Goal: Information Seeking & Learning: Learn about a topic

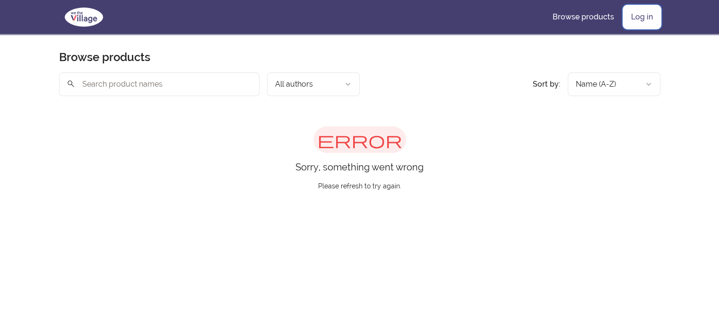
click at [643, 15] on link "Log in" at bounding box center [642, 17] width 37 height 23
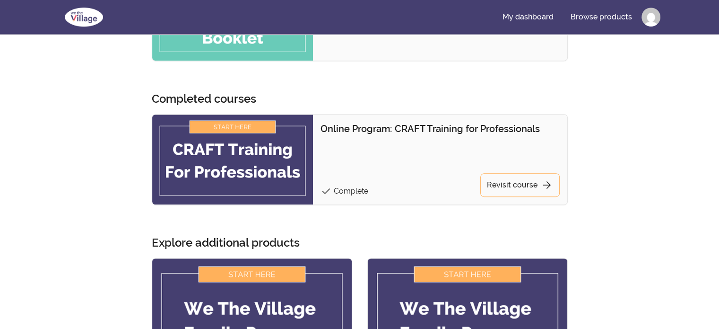
scroll to position [473, 0]
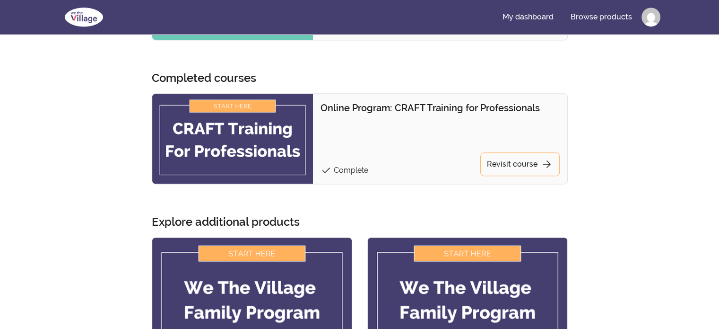
click at [353, 169] on span "Complete" at bounding box center [351, 169] width 35 height 9
click at [366, 112] on p "Online Program: CRAFT Training for Professionals" at bounding box center [440, 107] width 239 height 13
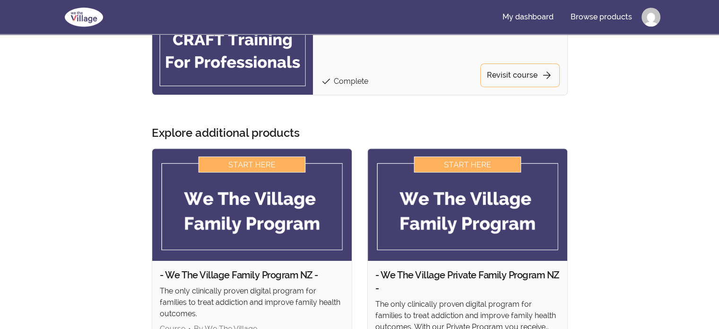
scroll to position [567, 0]
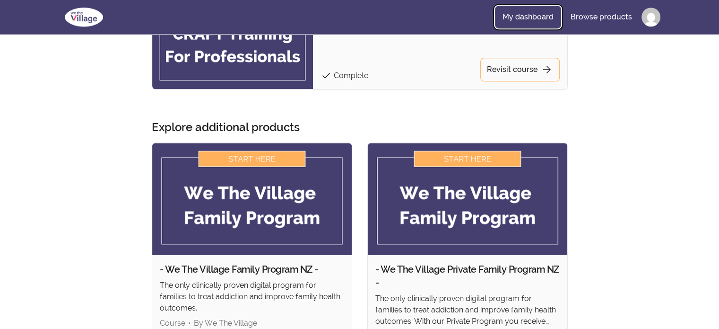
click at [524, 16] on link "My dashboard" at bounding box center [528, 17] width 66 height 23
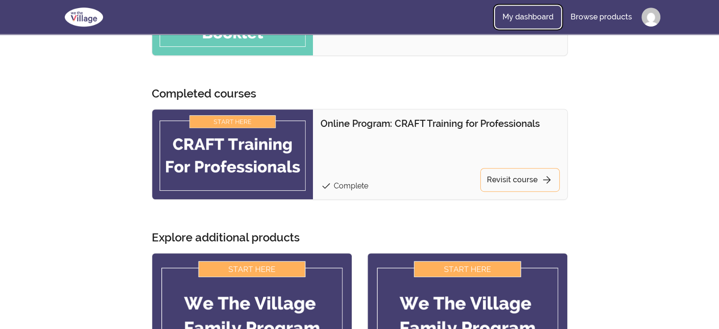
scroll to position [468, 0]
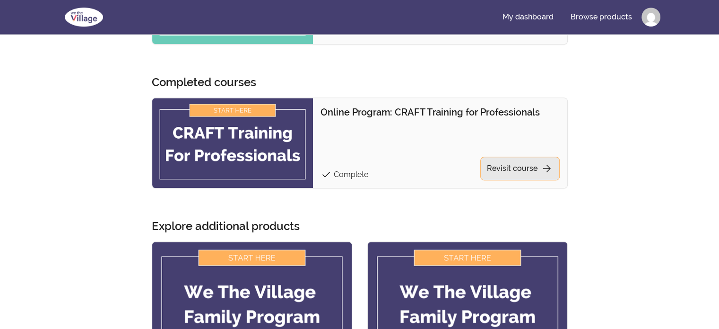
click at [492, 165] on link "Revisit course arrow_forward" at bounding box center [519, 168] width 79 height 24
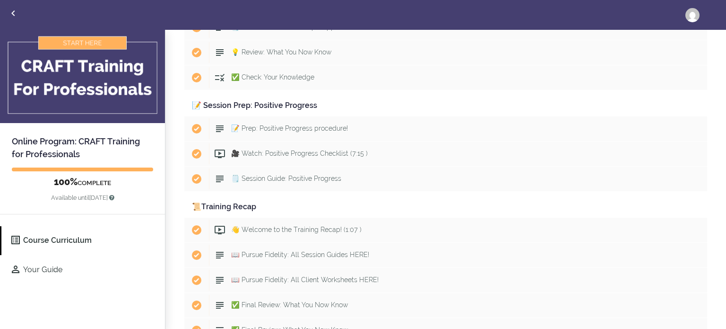
scroll to position [5546, 0]
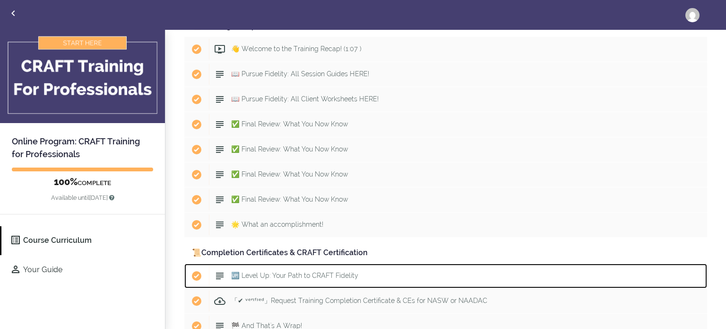
click at [269, 271] on span "🆙 Level Up: Your Path to CRAFT Fidelity" at bounding box center [294, 275] width 127 height 8
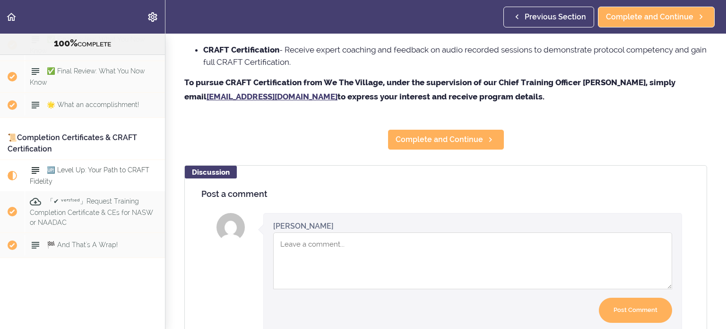
scroll to position [142, 0]
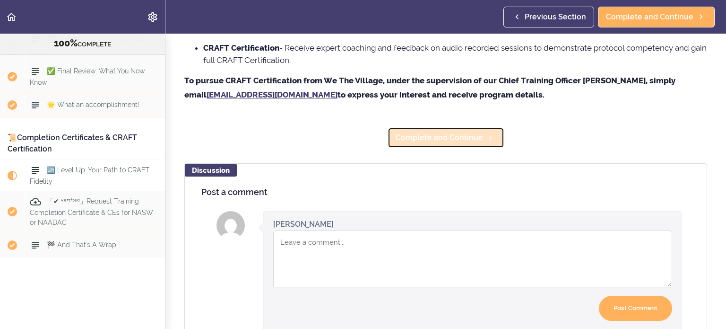
click at [418, 138] on span "Complete and Continue" at bounding box center [439, 137] width 87 height 11
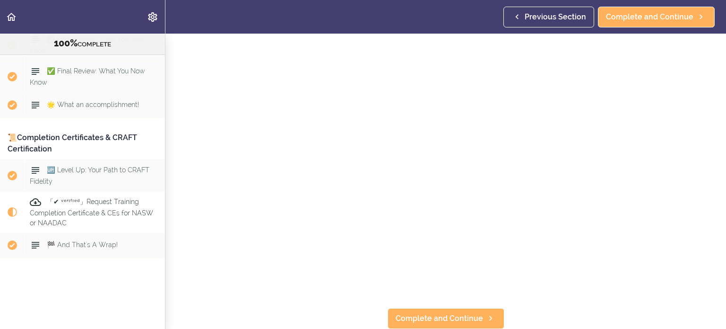
scroll to position [180, 0]
click at [408, 312] on span "Complete and Continue" at bounding box center [439, 317] width 87 height 11
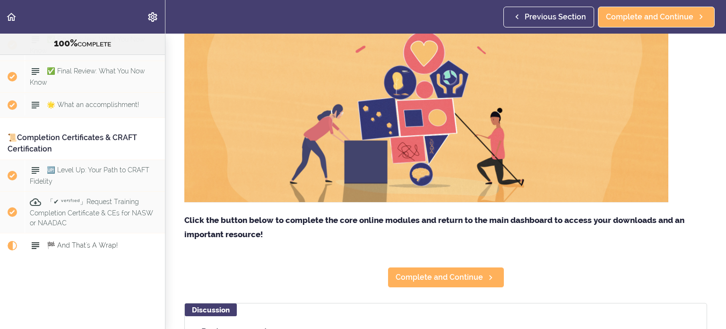
scroll to position [189, 0]
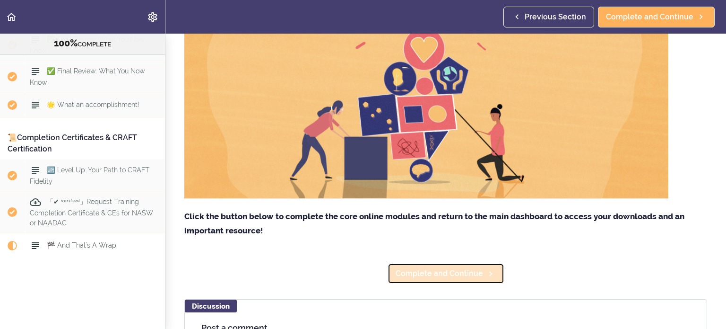
click at [442, 276] on span "Complete and Continue" at bounding box center [439, 273] width 87 height 11
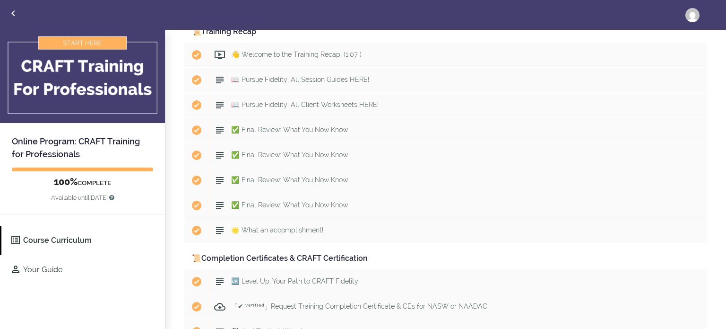
scroll to position [5546, 0]
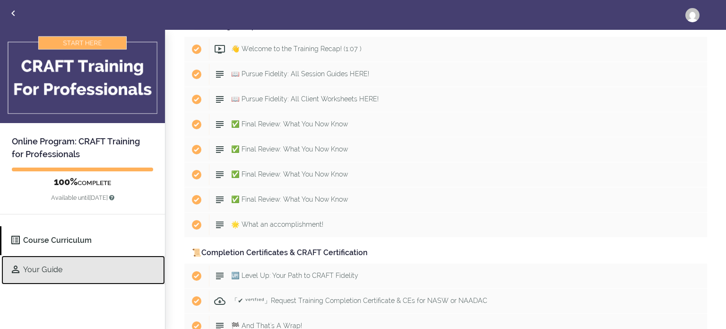
click at [41, 268] on link "Your Guide" at bounding box center [83, 269] width 164 height 29
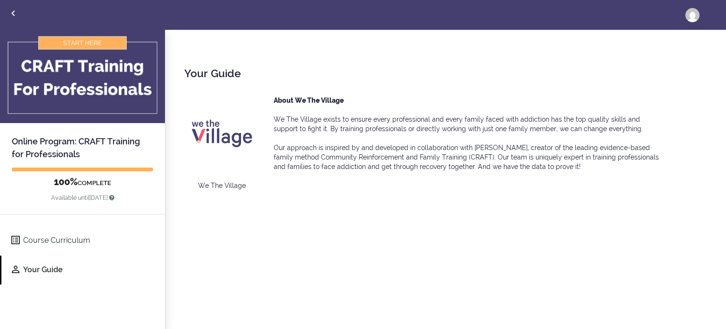
click at [98, 142] on h2 "Online Program: CRAFT Training for Professionals" at bounding box center [82, 141] width 165 height 37
click at [691, 13] on img at bounding box center [692, 15] width 14 height 14
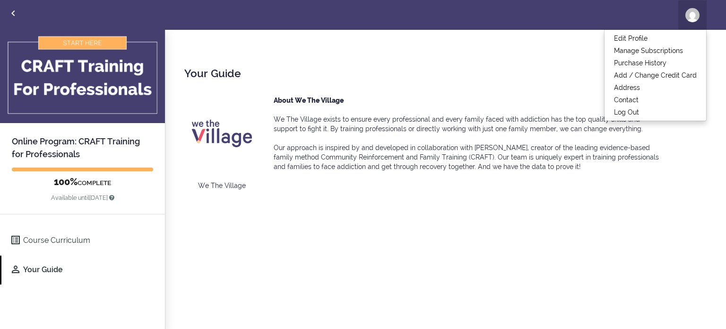
click at [475, 79] on h2 "Your Guide" at bounding box center [445, 73] width 523 height 16
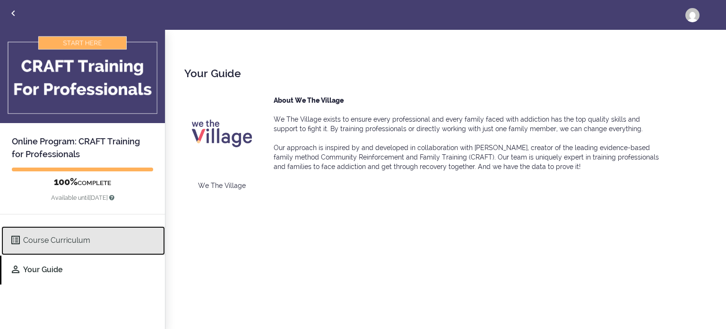
click at [57, 241] on link "Course Curriculum" at bounding box center [83, 240] width 164 height 29
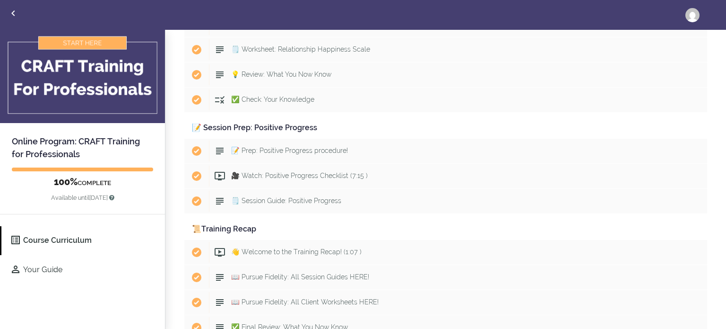
scroll to position [5546, 0]
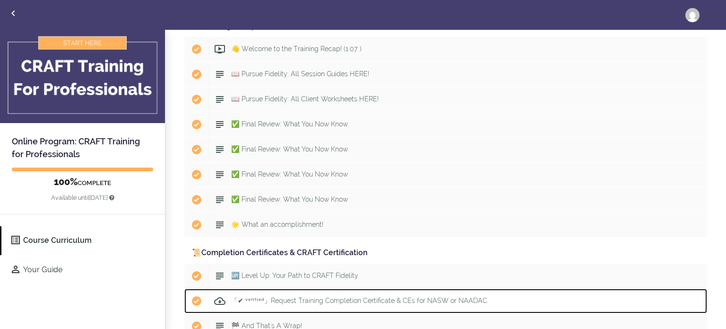
click at [277, 296] on span "「✔ ᵛᵉʳᶦᶠᶦᵉᵈ」Request Training Completion Certificate & CEs for NASW or NAADAC" at bounding box center [359, 300] width 256 height 8
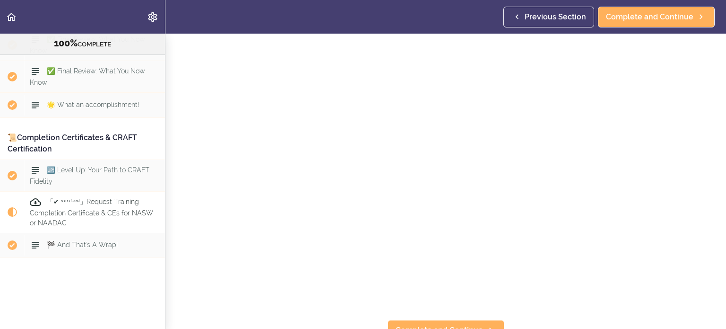
scroll to position [180, 0]
click at [444, 312] on span "Complete and Continue" at bounding box center [439, 317] width 87 height 11
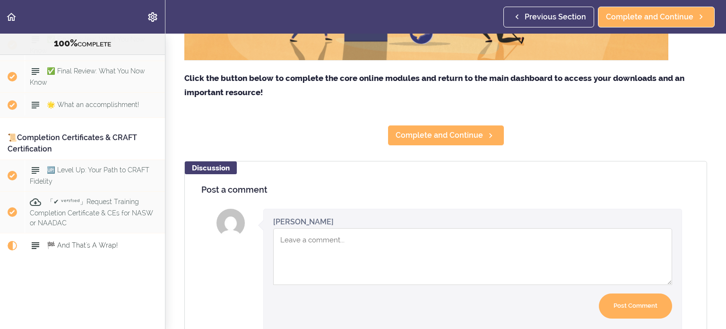
scroll to position [331, 0]
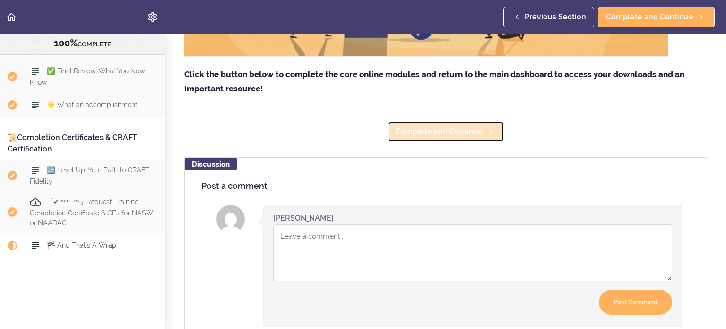
click at [438, 131] on span "Complete and Continue" at bounding box center [439, 131] width 87 height 11
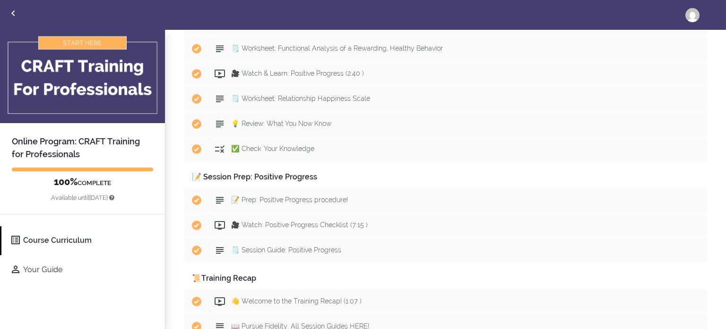
scroll to position [5546, 0]
